Goal: Book appointment/travel/reservation

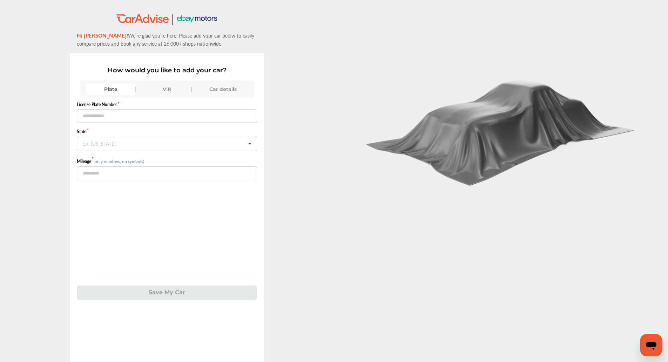
click at [170, 87] on div "VIN" at bounding box center [166, 88] width 49 height 11
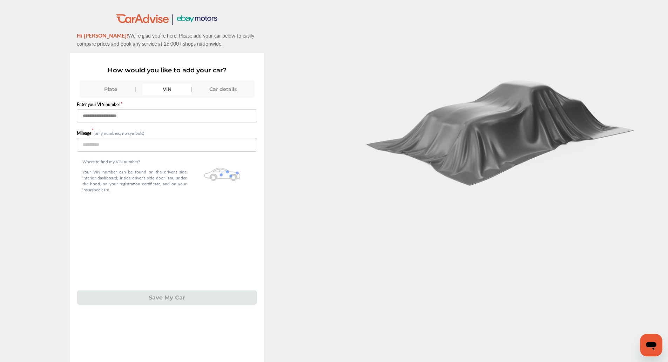
click at [164, 109] on input "text" at bounding box center [167, 116] width 180 height 14
click at [161, 114] on input "**********" at bounding box center [167, 116] width 180 height 14
paste input "text"
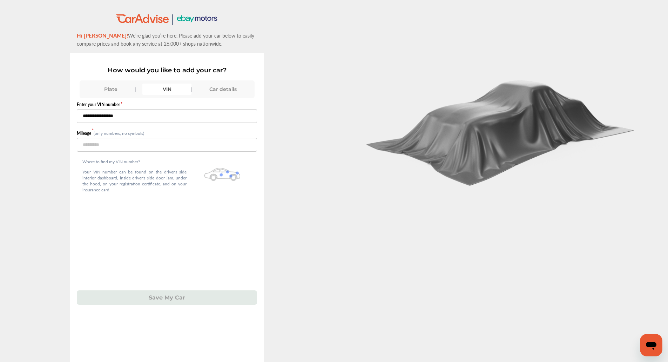
type input "**********"
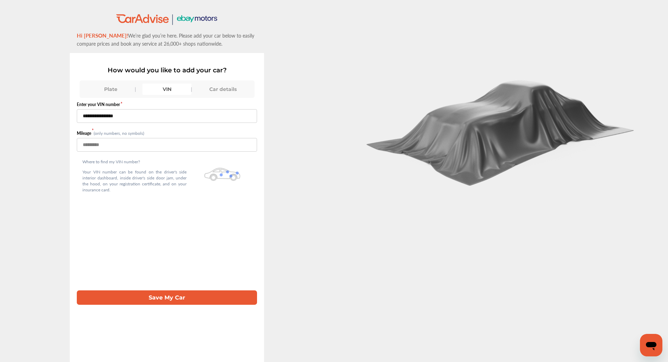
type input "*****"
click at [160, 301] on button "Save My Car" at bounding box center [167, 297] width 180 height 14
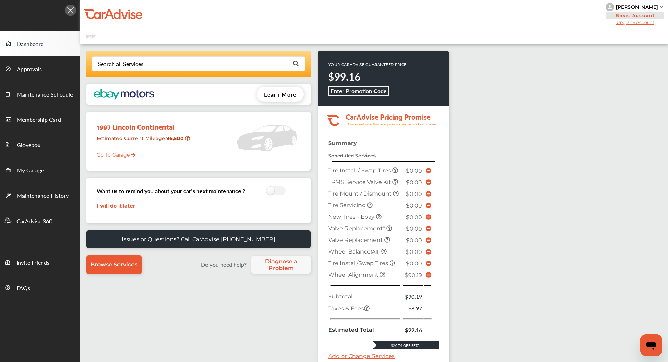
scroll to position [117, 0]
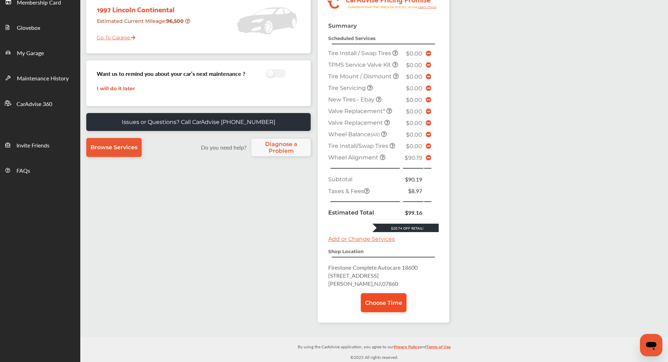
click at [378, 300] on span "Choose Time" at bounding box center [383, 302] width 37 height 7
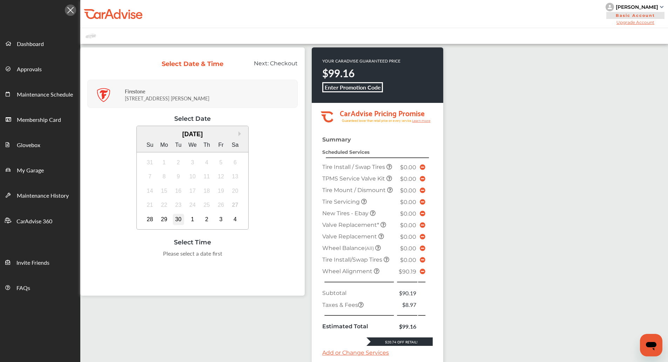
click at [174, 217] on div "30" at bounding box center [178, 219] width 11 height 11
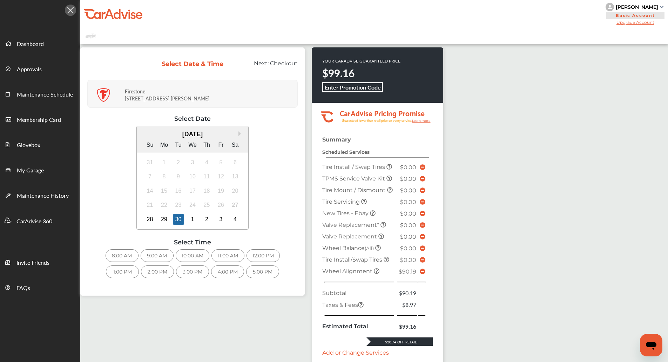
click at [261, 222] on div "Next Month [DATE] Su Mo Tu We Th Fr Sa 31 1 2 3 4 5 6 7 8 9 10 11 12 13 14 15 1…" at bounding box center [192, 179] width 210 height 106
click at [155, 272] on div "2:00 PM" at bounding box center [157, 271] width 33 height 13
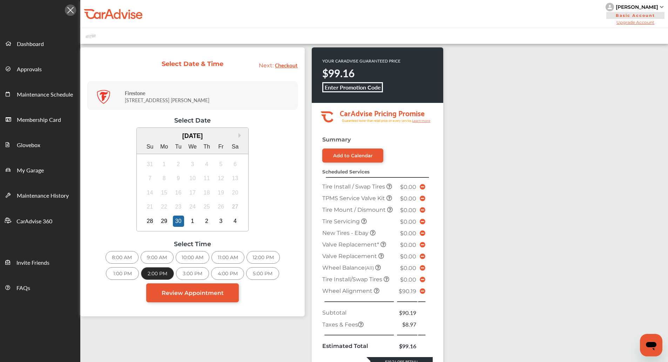
click at [424, 292] on icon at bounding box center [423, 291] width 6 height 6
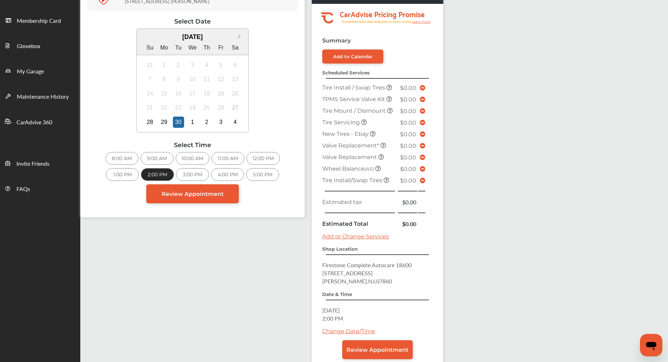
scroll to position [142, 0]
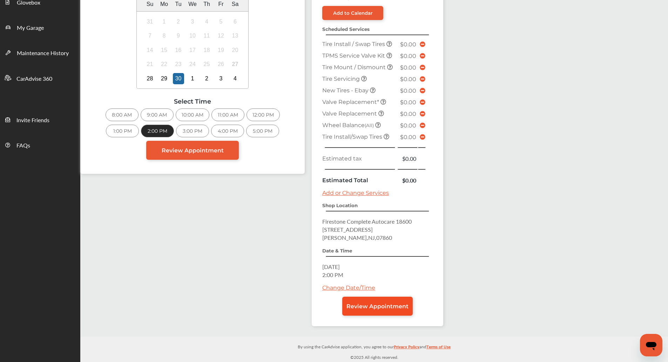
click at [379, 297] on link "Review Appointment" at bounding box center [377, 305] width 70 height 19
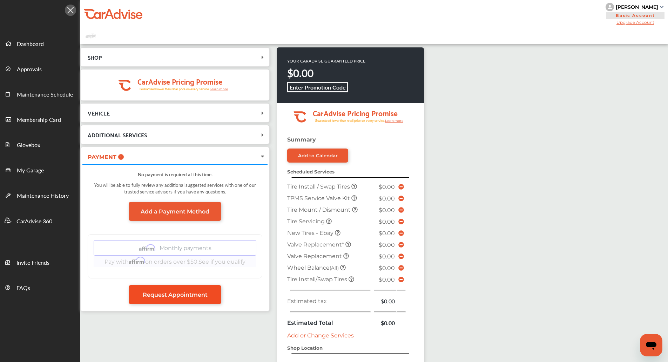
click at [186, 289] on link "Request Appointment" at bounding box center [175, 294] width 93 height 19
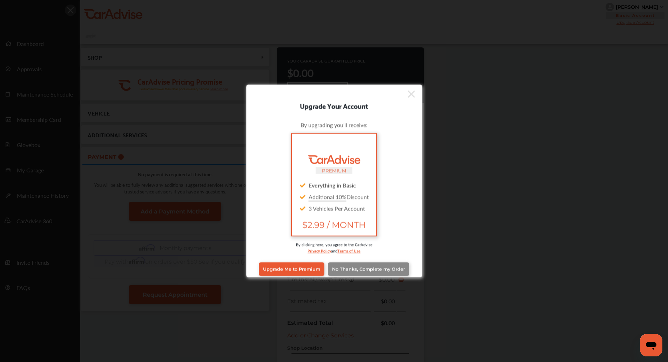
click at [361, 271] on span "No Thanks, Complete my Order" at bounding box center [368, 268] width 73 height 5
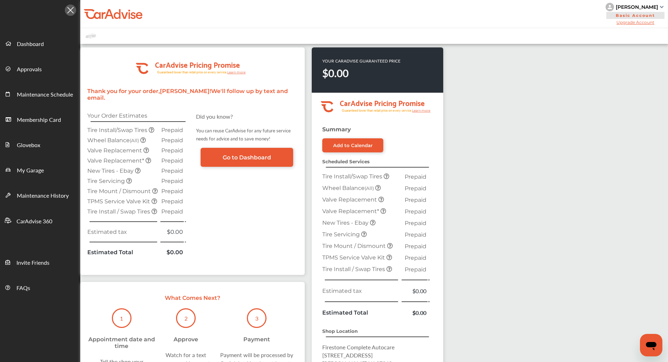
scroll to position [118, 0]
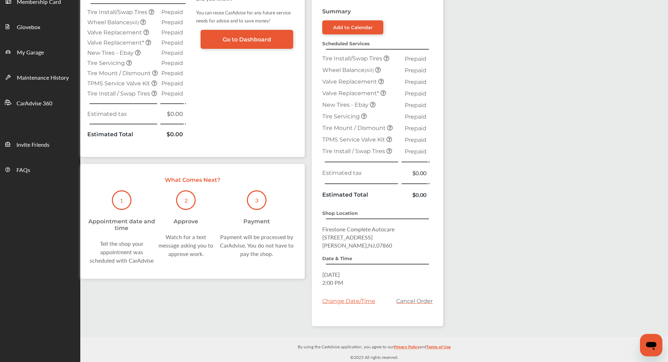
click at [466, 191] on div ".cls-1 { clip-path: url(#clip-Pricing_Promise_Banner); } .cls-2 { fill: #fff; }…" at bounding box center [374, 131] width 588 height 410
